Goal: Task Accomplishment & Management: Use online tool/utility

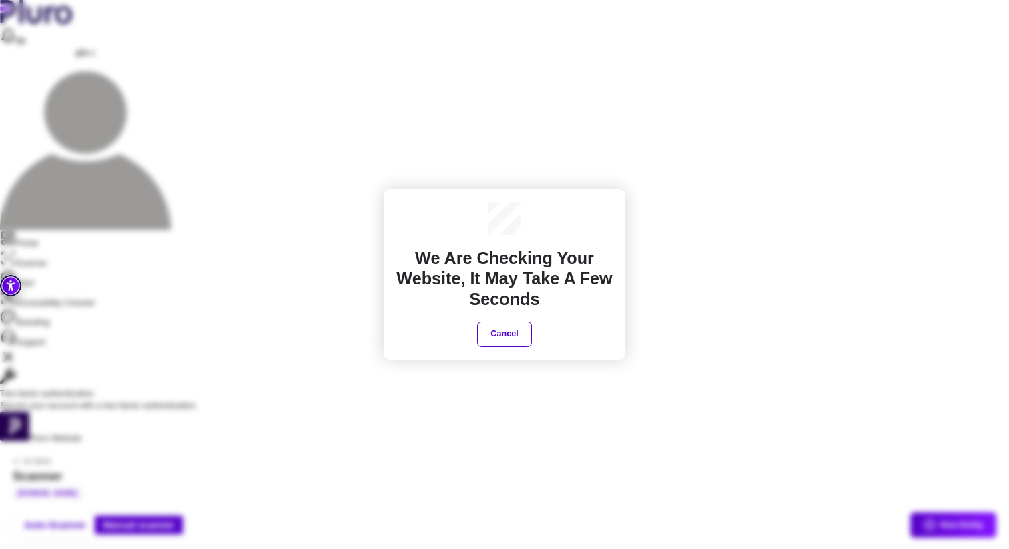
click at [510, 340] on button "Cancel" at bounding box center [504, 334] width 54 height 25
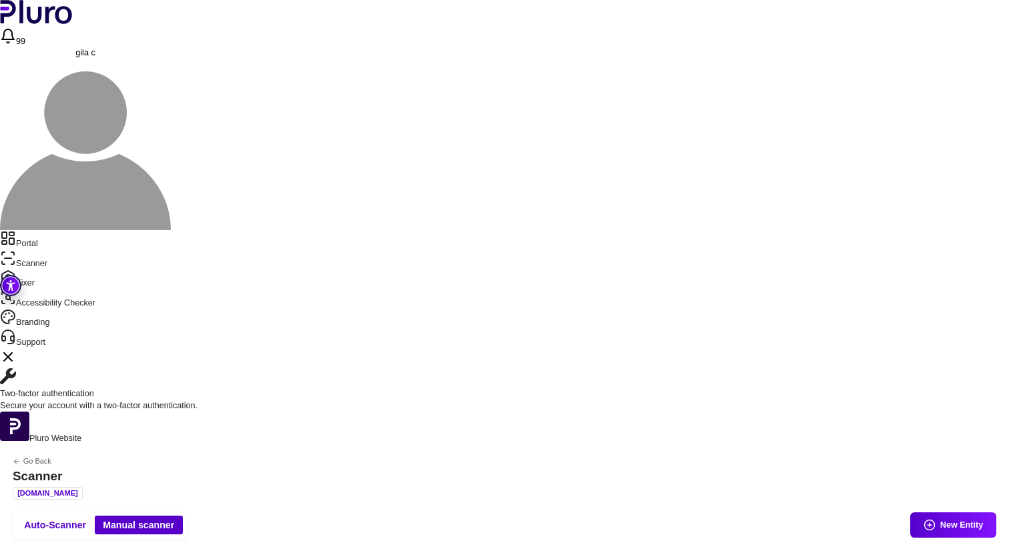
click at [35, 270] on link "Fixer" at bounding box center [504, 280] width 1009 height 20
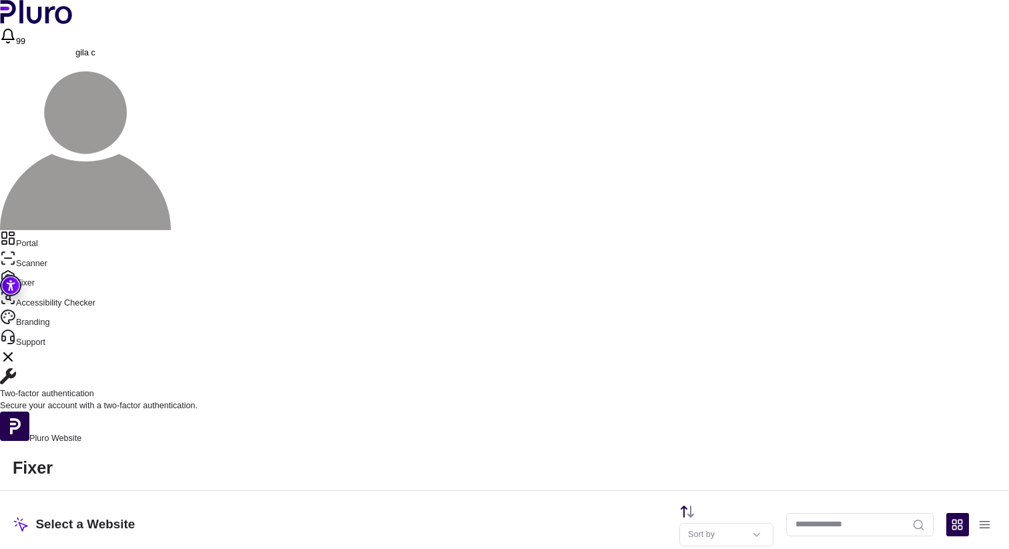
click at [832, 491] on header "Select a Website Sort by" at bounding box center [504, 525] width 1009 height 68
click at [828, 513] on input "Website Search" at bounding box center [860, 524] width 148 height 23
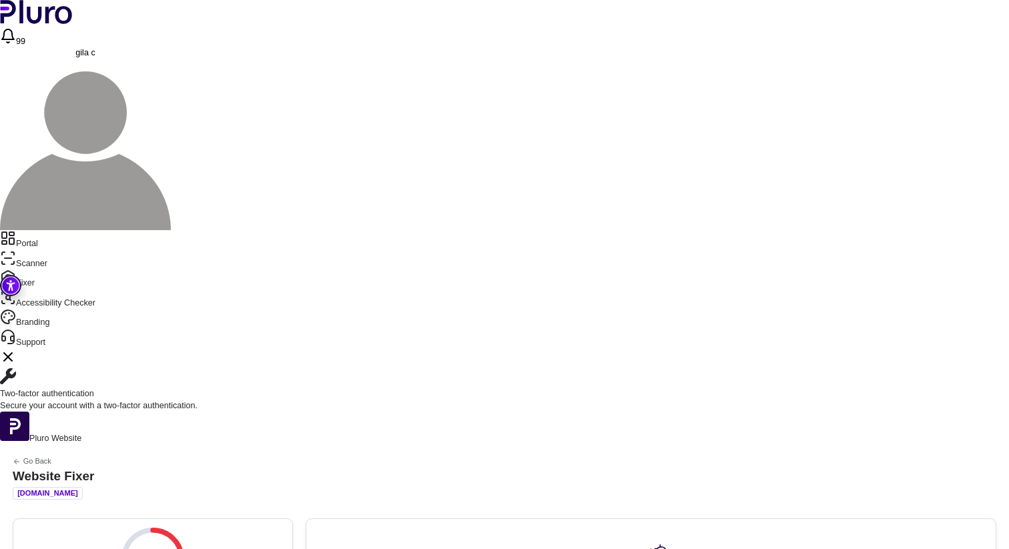
click at [42, 270] on link "Fixer" at bounding box center [504, 280] width 1009 height 20
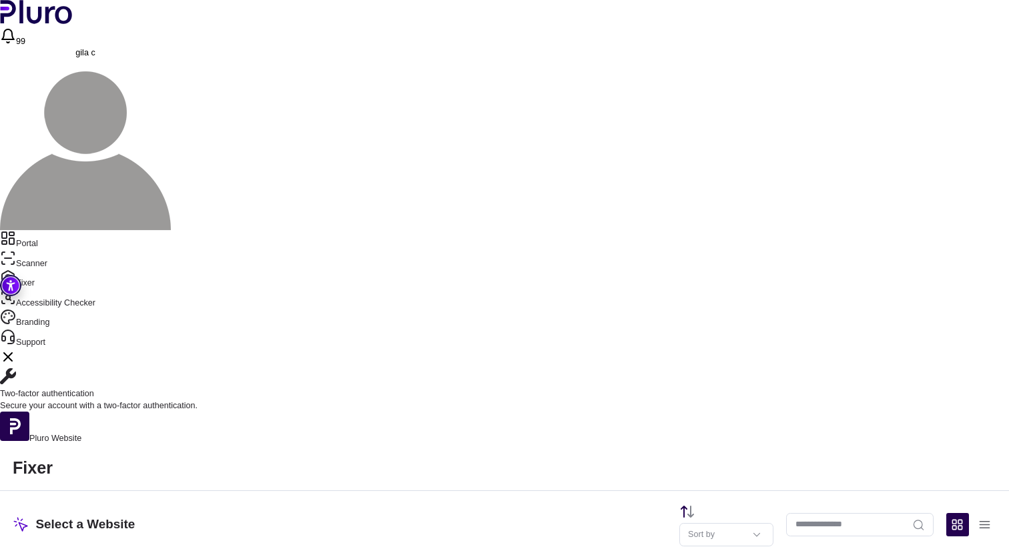
click at [840, 513] on input "Website Search" at bounding box center [860, 524] width 148 height 23
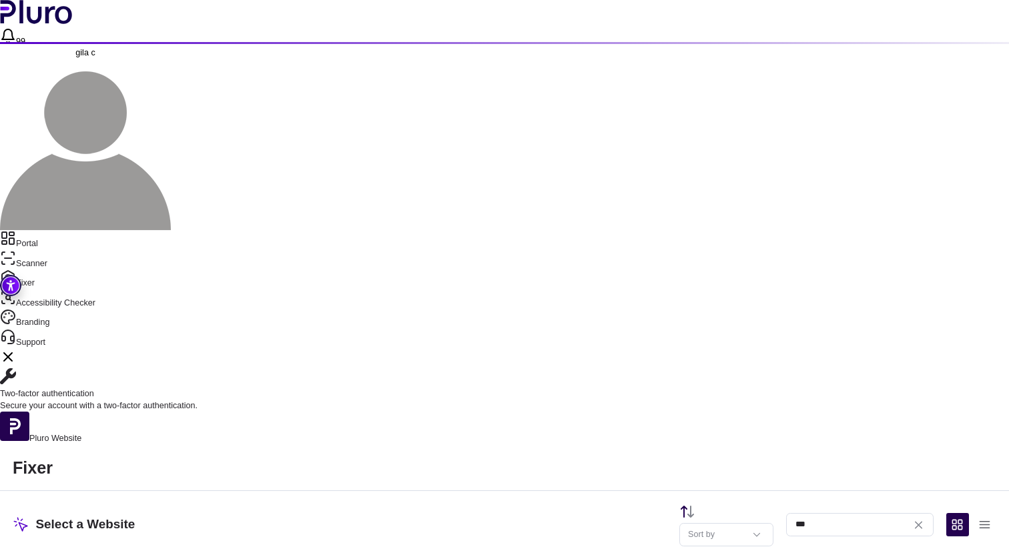
click at [883, 513] on input "***" at bounding box center [860, 524] width 148 height 23
type input "*******"
click at [840, 513] on input "*******" at bounding box center [860, 524] width 148 height 23
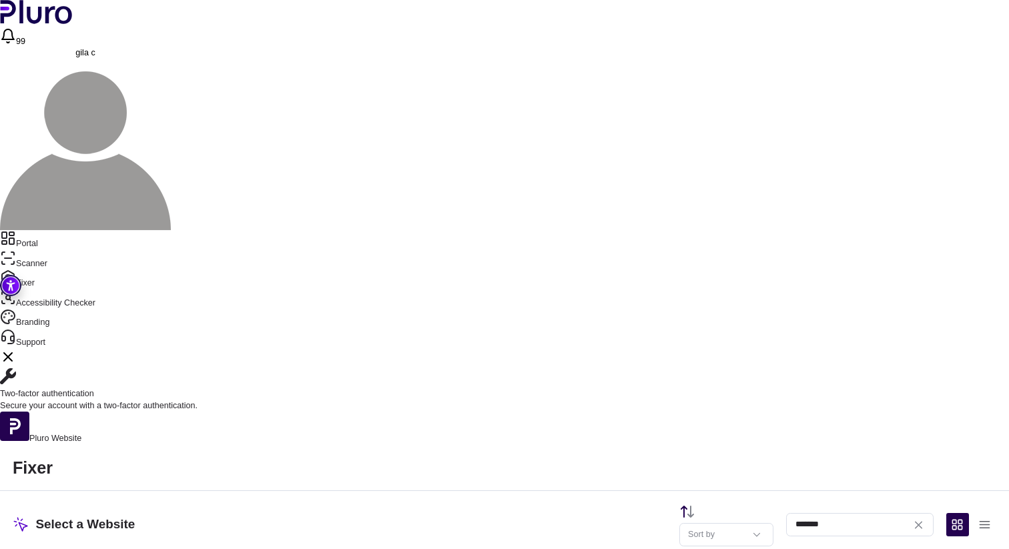
click at [55, 230] on link "Portal" at bounding box center [504, 240] width 1009 height 20
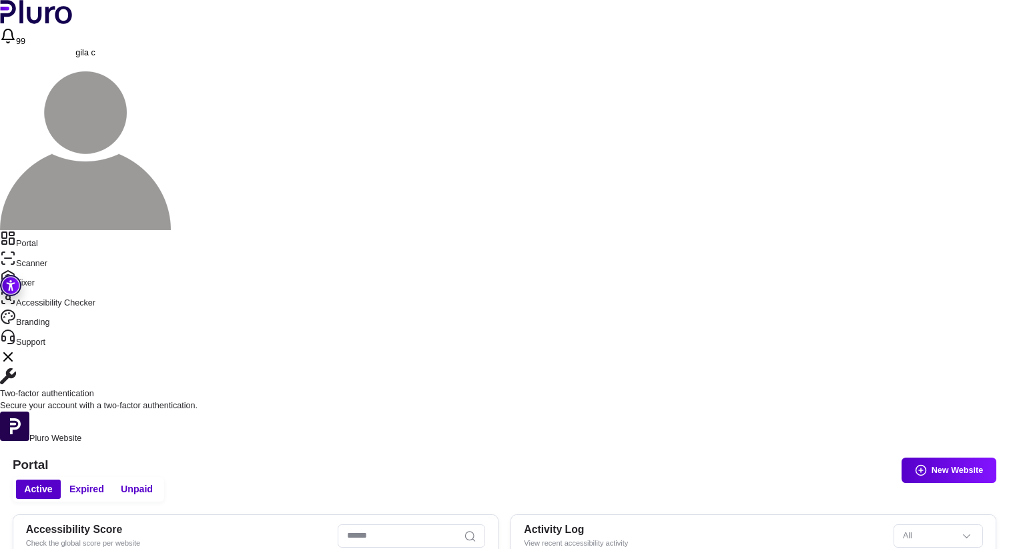
click at [67, 230] on link "Portal" at bounding box center [504, 240] width 1009 height 20
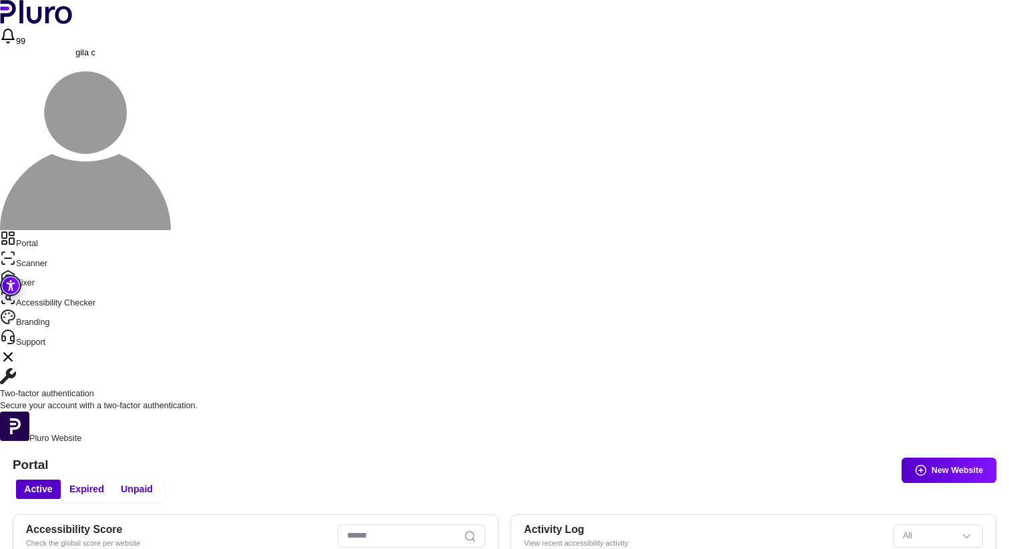
click at [16, 349] on icon "Close Two-factor authentication notification" at bounding box center [8, 357] width 16 height 16
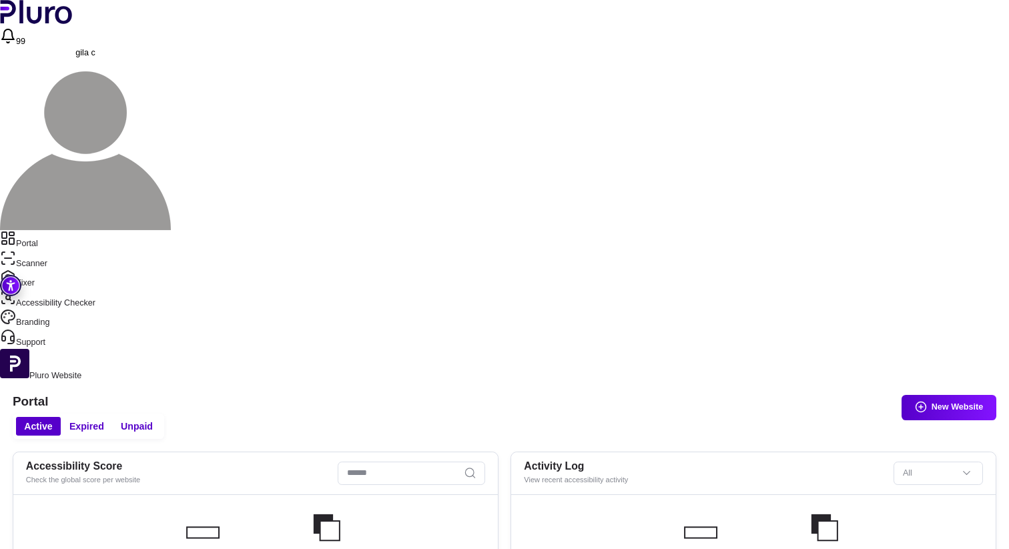
click at [95, 48] on span "gila c" at bounding box center [84, 52] width 19 height 9
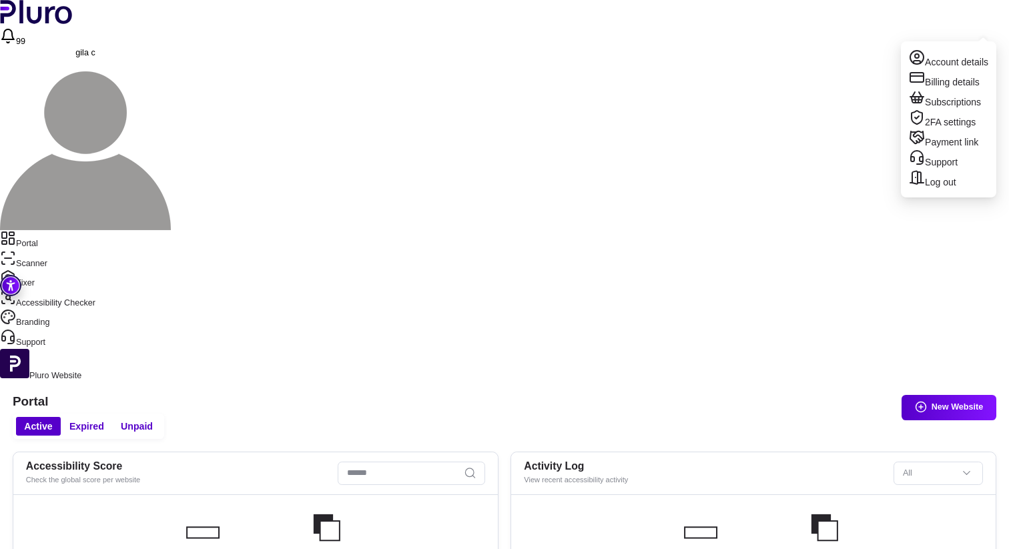
click at [611, 414] on div "Active Expired Unpaid New Website" at bounding box center [505, 426] width 984 height 25
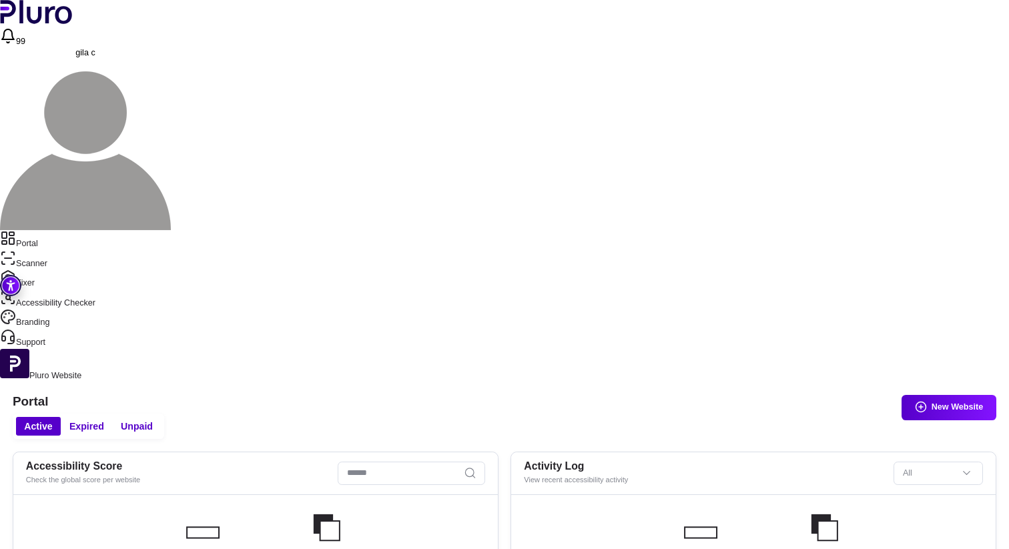
click at [51, 230] on aside "Portal Scanner Fixer Accessibility Checker Branding Support Pluro Website" at bounding box center [504, 306] width 1009 height 152
click at [50, 230] on link "Portal" at bounding box center [504, 240] width 1009 height 20
click at [51, 250] on link "Scanner" at bounding box center [504, 260] width 1009 height 20
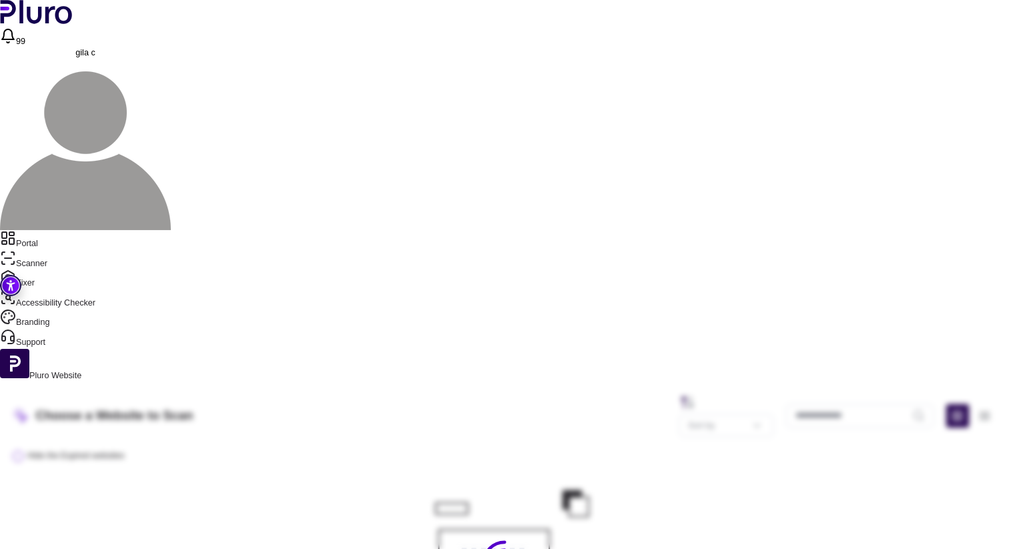
click at [46, 270] on link "Fixer" at bounding box center [504, 280] width 1009 height 20
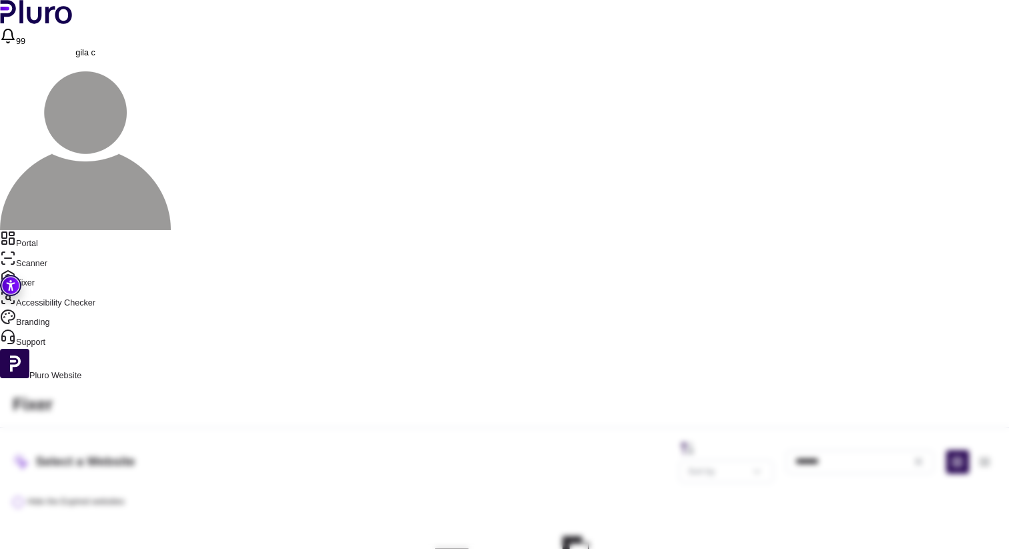
click at [95, 48] on span "gila c" at bounding box center [84, 52] width 19 height 9
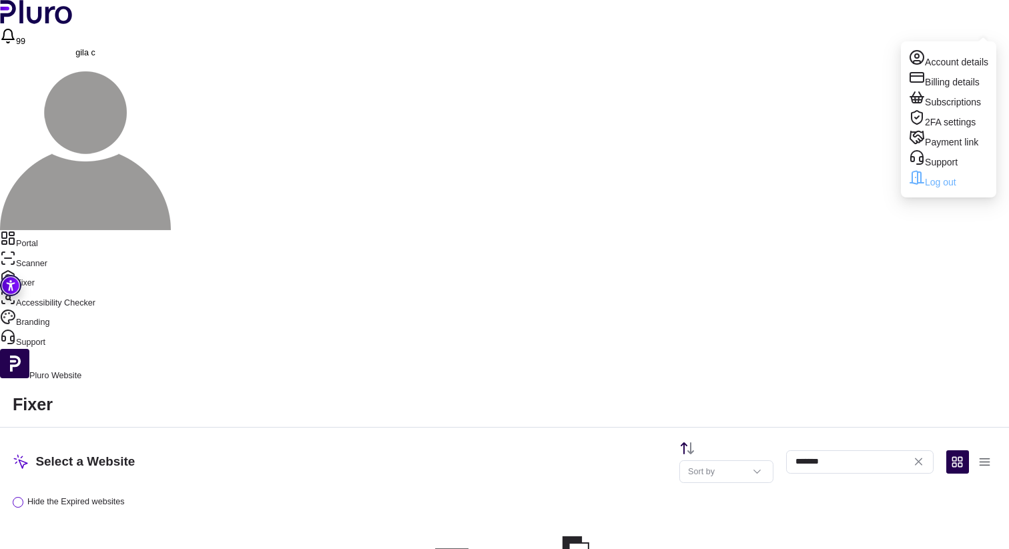
click at [949, 190] on link "Log out" at bounding box center [948, 180] width 79 height 20
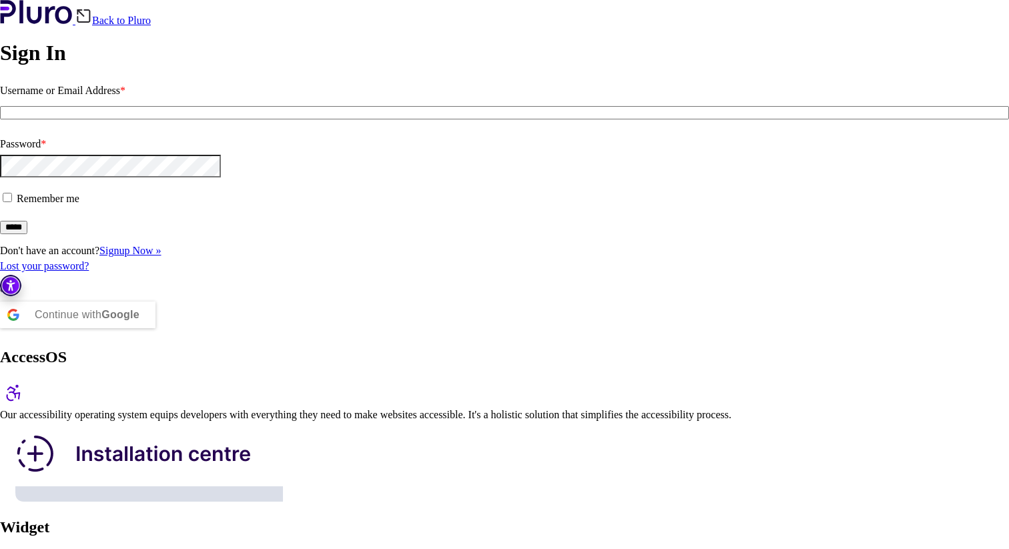
click at [170, 119] on input "Username or Email Address *" at bounding box center [504, 112] width 1009 height 13
type input "**********"
click at [27, 234] on input "*****" at bounding box center [13, 227] width 27 height 13
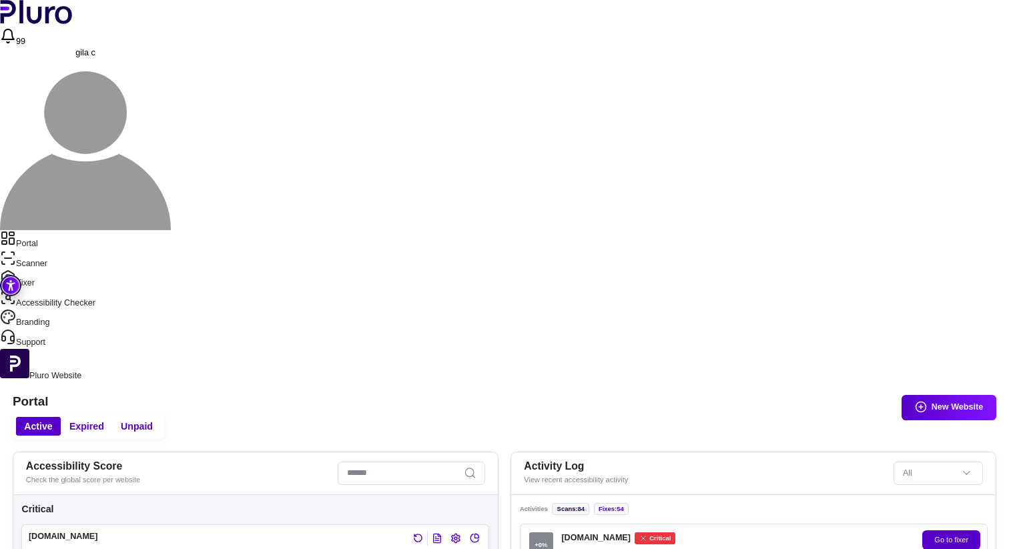
click at [71, 250] on link "Scanner" at bounding box center [504, 260] width 1009 height 20
click at [71, 270] on link "Fixer" at bounding box center [504, 280] width 1009 height 20
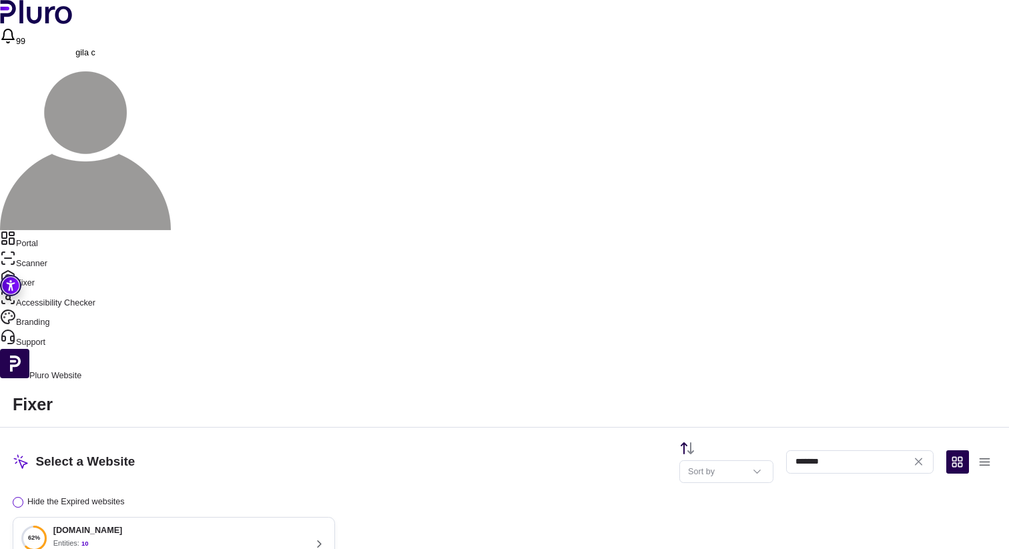
click at [326, 538] on icon "Open https://fortune-fa.co.il/ fixer screen" at bounding box center [319, 544] width 13 height 13
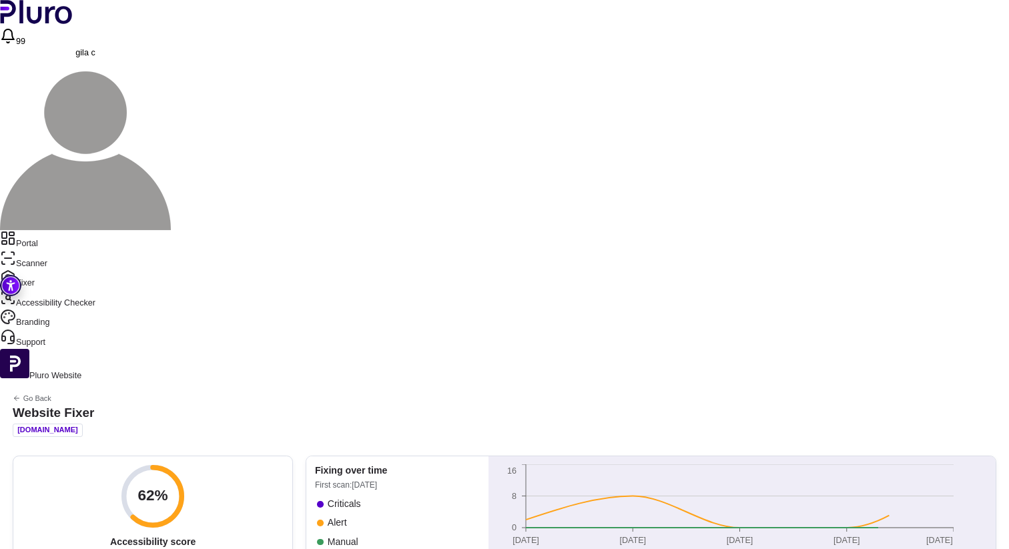
scroll to position [19, 0]
